Goal: Information Seeking & Learning: Learn about a topic

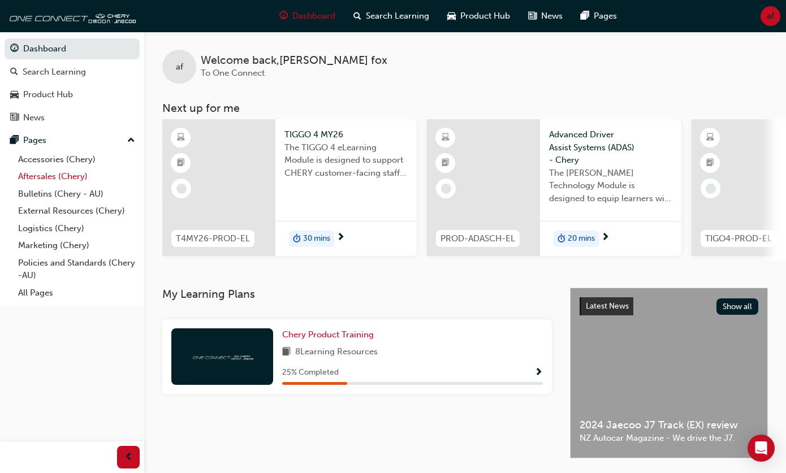
click at [36, 178] on link "Aftersales (Chery)" at bounding box center [77, 177] width 126 height 18
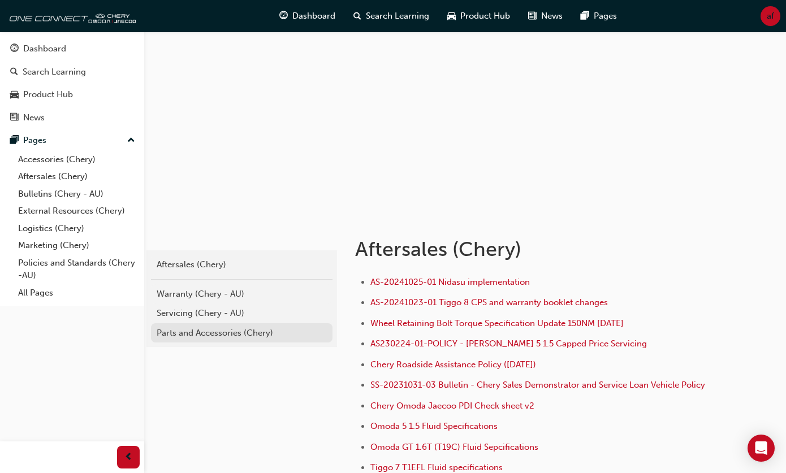
scroll to position [57, 0]
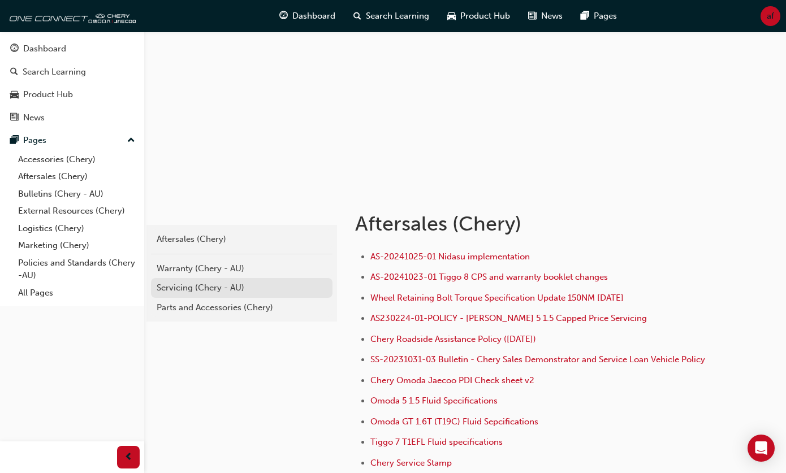
click at [184, 283] on div "Servicing (Chery - AU)" at bounding box center [242, 288] width 170 height 13
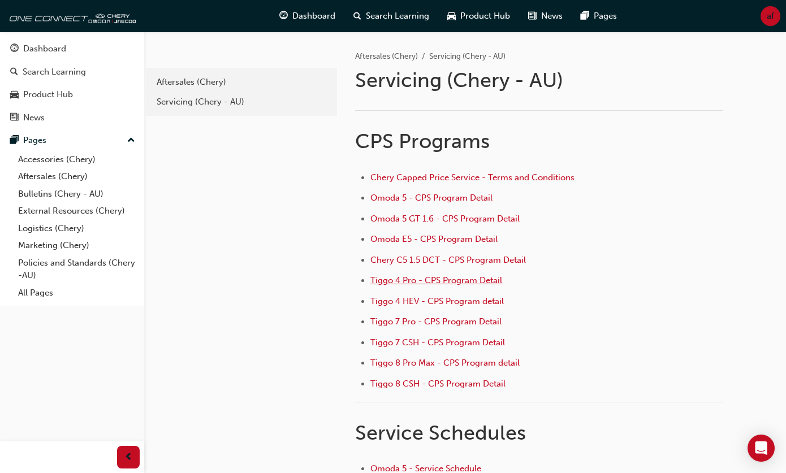
click at [399, 280] on span "Tiggo 4 Pro - CPS Program Detail" at bounding box center [436, 280] width 132 height 10
